Goal: Find specific page/section: Find specific page/section

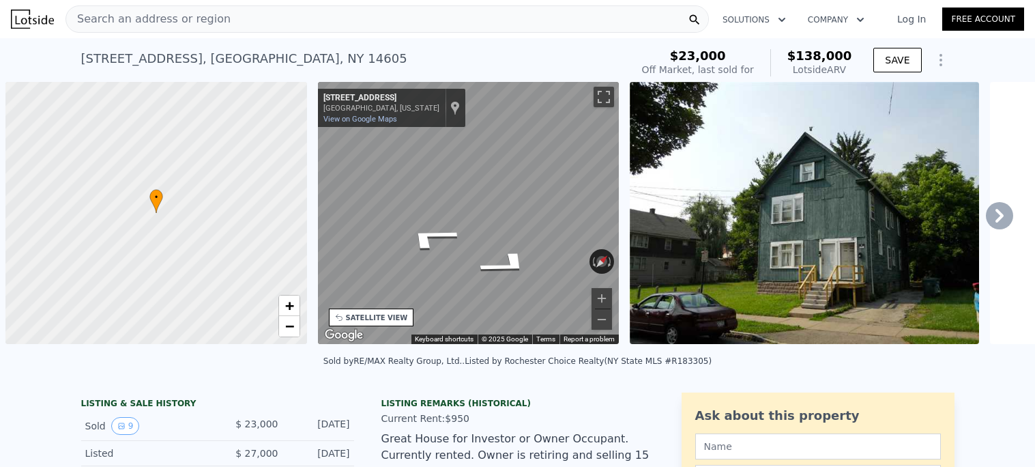
click at [161, 16] on span "Search an address or region" at bounding box center [148, 19] width 164 height 16
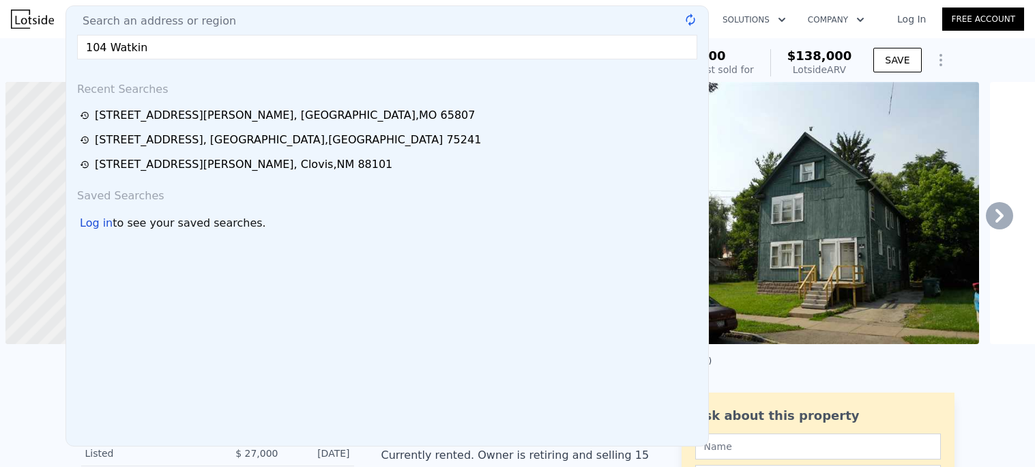
scroll to position [0, 5]
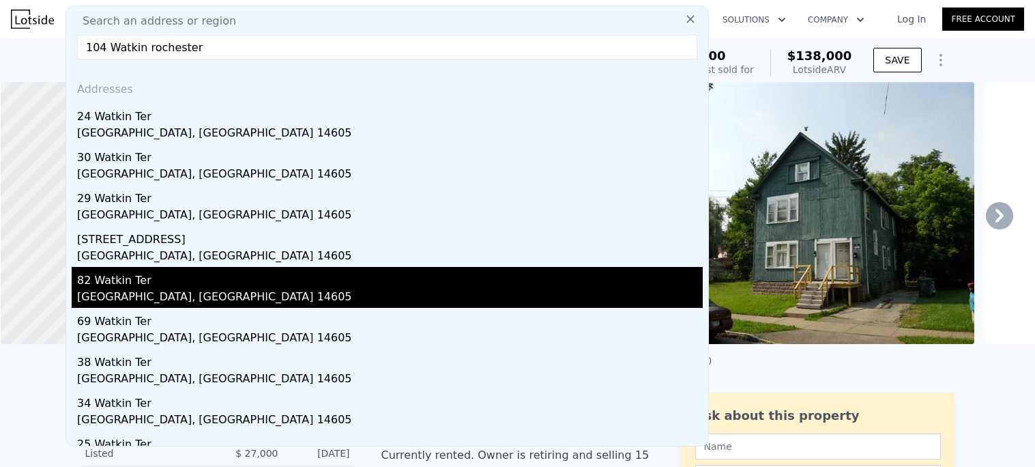
type input "104 Watkin rochester"
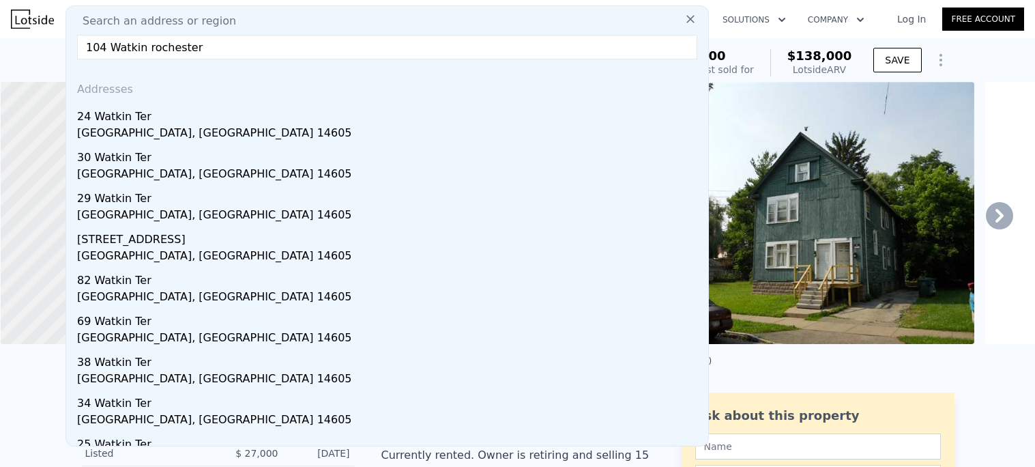
drag, startPoint x: 163, startPoint y: 282, endPoint x: 300, endPoint y: 264, distance: 138.3
click at [165, 281] on div "82 Watkin Ter" at bounding box center [390, 278] width 626 height 22
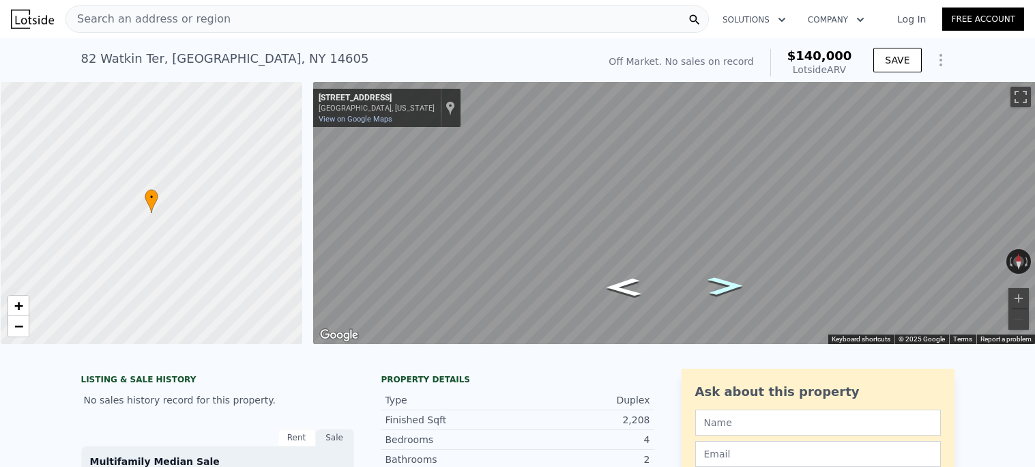
click at [716, 287] on icon "Go East, Watkin Terrace" at bounding box center [725, 285] width 65 height 27
click at [723, 278] on icon "Go East, Watkin Terrace" at bounding box center [725, 285] width 65 height 27
click at [721, 287] on icon "Go East, Watkin Terrace" at bounding box center [725, 285] width 65 height 27
click at [731, 279] on icon "Go East, Watkin Terrace" at bounding box center [725, 285] width 65 height 27
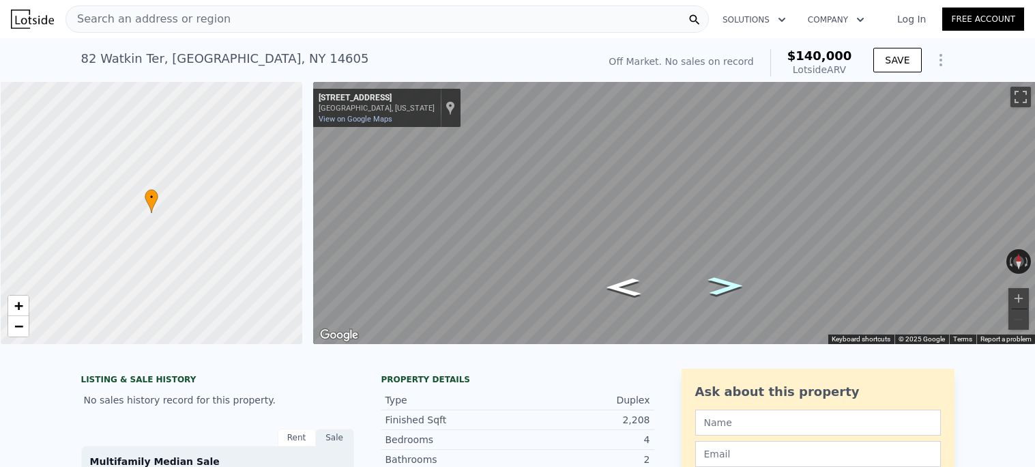
click at [729, 285] on icon "Go East, Watkin Terrace" at bounding box center [725, 285] width 65 height 27
click at [719, 288] on icon "Go East, Watkin Terrace" at bounding box center [724, 289] width 65 height 27
click at [719, 288] on icon "Go East, Watkin Terrace" at bounding box center [724, 290] width 65 height 27
click at [719, 288] on icon "Go East, Watkin Terrace" at bounding box center [724, 289] width 65 height 27
